Goal: Communication & Community: Answer question/provide support

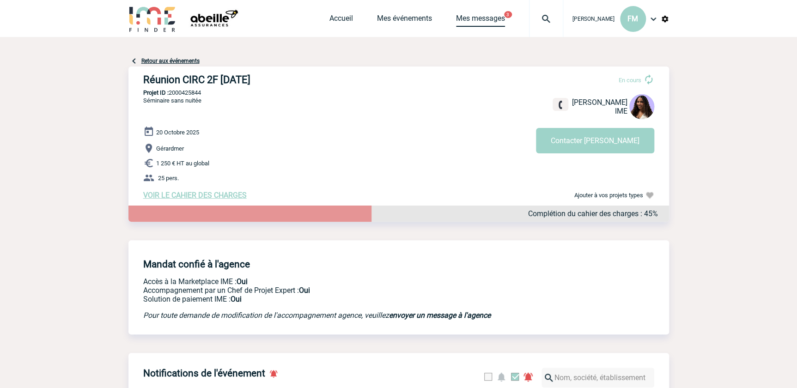
click at [484, 21] on link "Mes messages" at bounding box center [480, 20] width 49 height 13
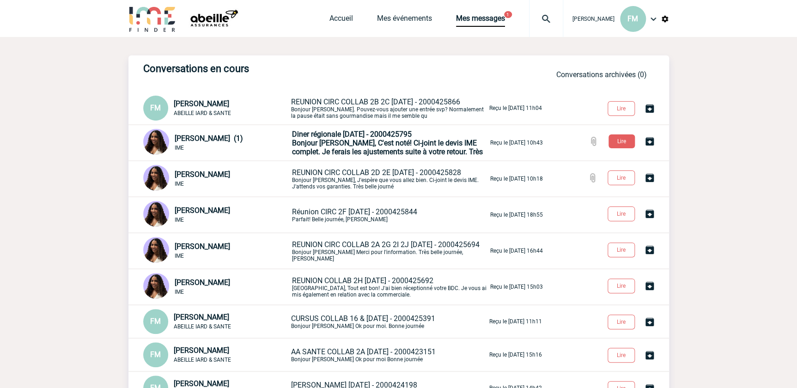
click at [420, 141] on span "Bonjour Florence, C'est noté! Ci-joint le devis IME complet. Je ferais les ajus…" at bounding box center [387, 148] width 191 height 18
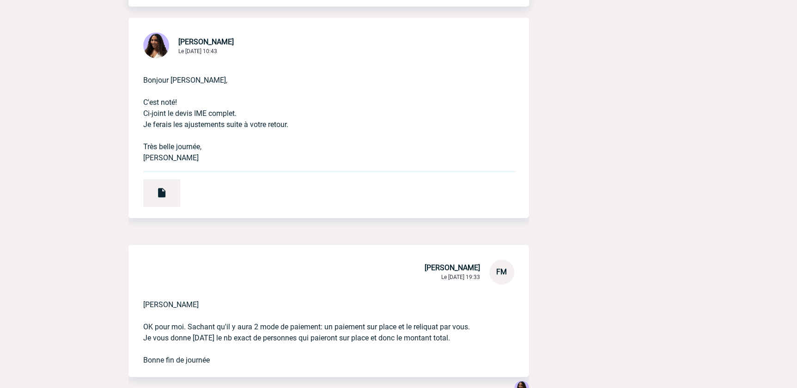
scroll to position [126, 0]
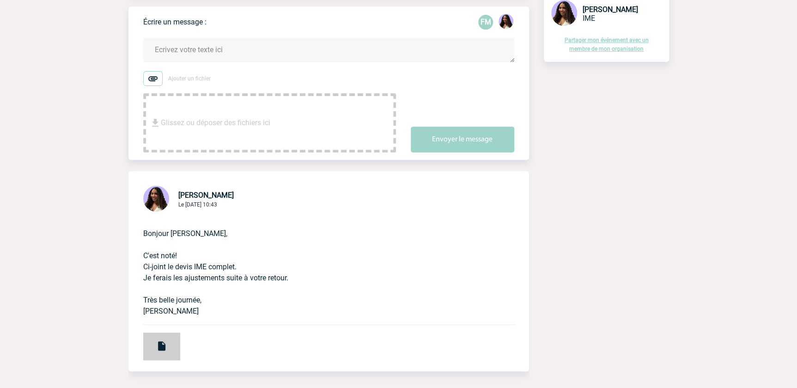
click at [154, 347] on div at bounding box center [161, 347] width 37 height 28
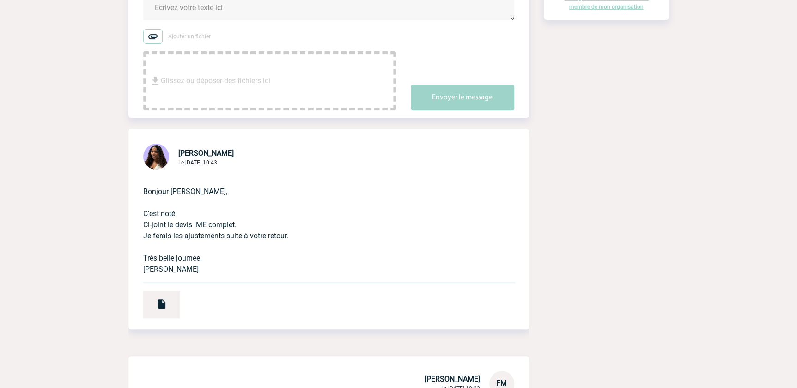
scroll to position [0, 0]
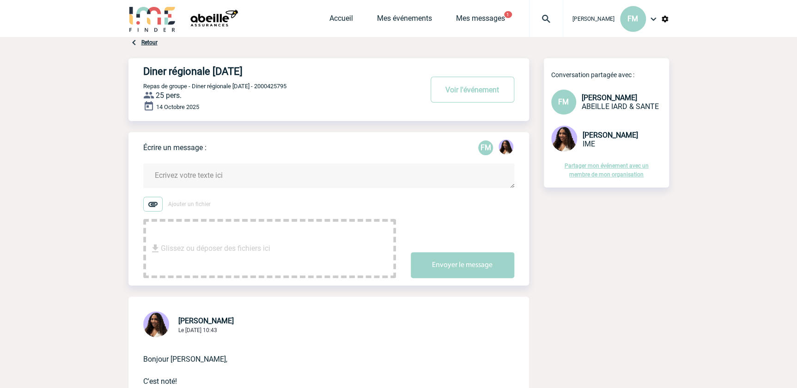
click at [196, 170] on textarea at bounding box center [328, 176] width 371 height 24
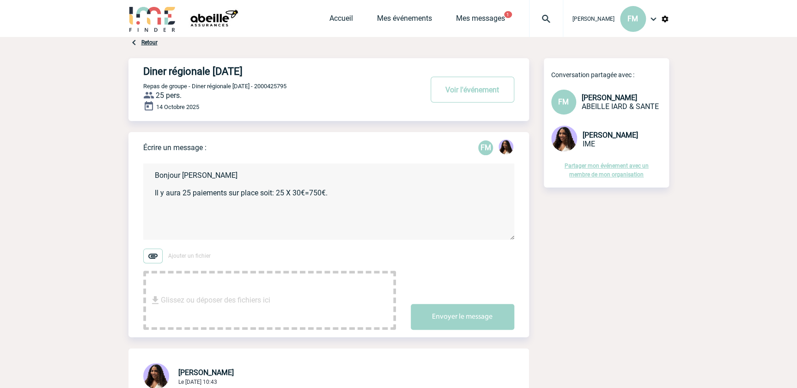
click at [305, 193] on textarea "Bonjour Jessica Il y aura 25 paiements sur place soit: 25 X 30€=750€." at bounding box center [328, 202] width 371 height 76
click at [313, 192] on textarea "Bonjour Jessica Il y aura 25 paiements sur place soit: 25 X 30€ =750€." at bounding box center [328, 202] width 371 height 76
click at [356, 190] on textarea "Bonjour Jessica Il y aura 25 paiements sur place soit: 25 X 30€ = 750€." at bounding box center [328, 202] width 371 height 76
type textarea "Bonjour Jessica Il y aura 25 paiements sur place soit: 25 X 30€ = 750€. Bonne f…"
click at [452, 312] on button "Envoyer le message" at bounding box center [463, 317] width 104 height 26
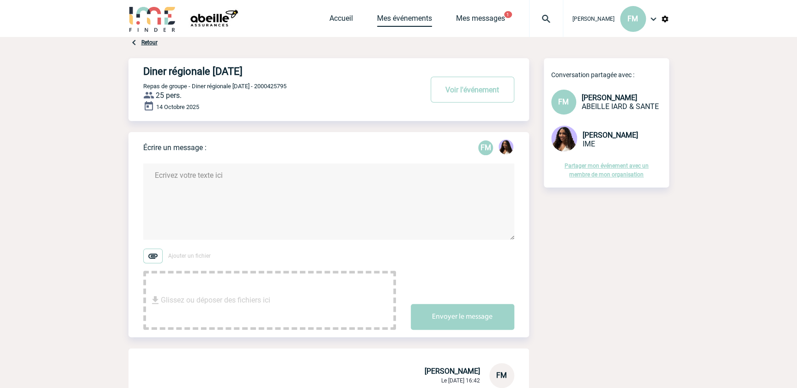
click at [402, 18] on link "Mes événements" at bounding box center [404, 20] width 55 height 13
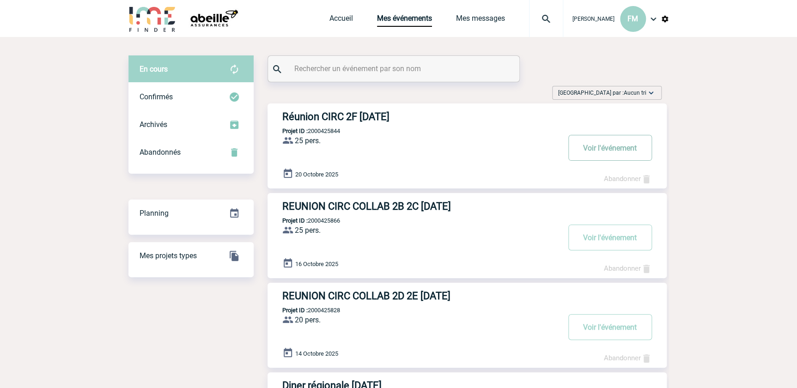
click at [605, 143] on button "Voir l'événement" at bounding box center [611, 148] width 84 height 26
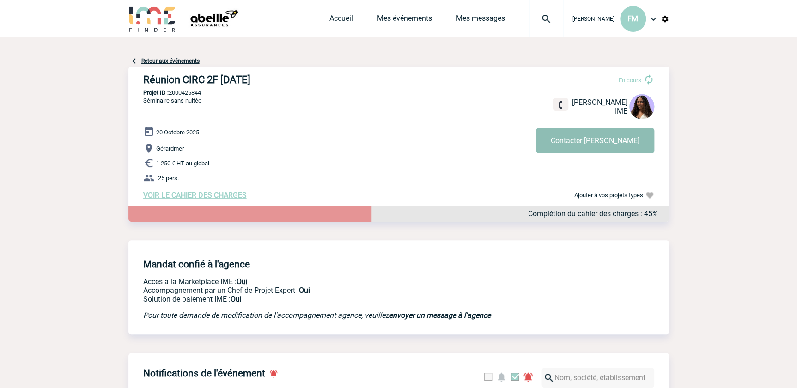
click at [616, 140] on button "Contacter [PERSON_NAME]" at bounding box center [595, 140] width 118 height 25
click at [393, 18] on link "Mes événements" at bounding box center [404, 20] width 55 height 13
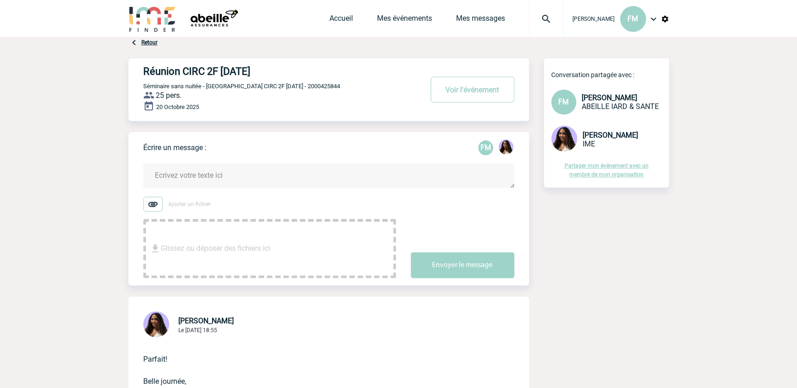
click at [198, 171] on textarea at bounding box center [328, 176] width 371 height 24
